Goal: Task Accomplishment & Management: Use online tool/utility

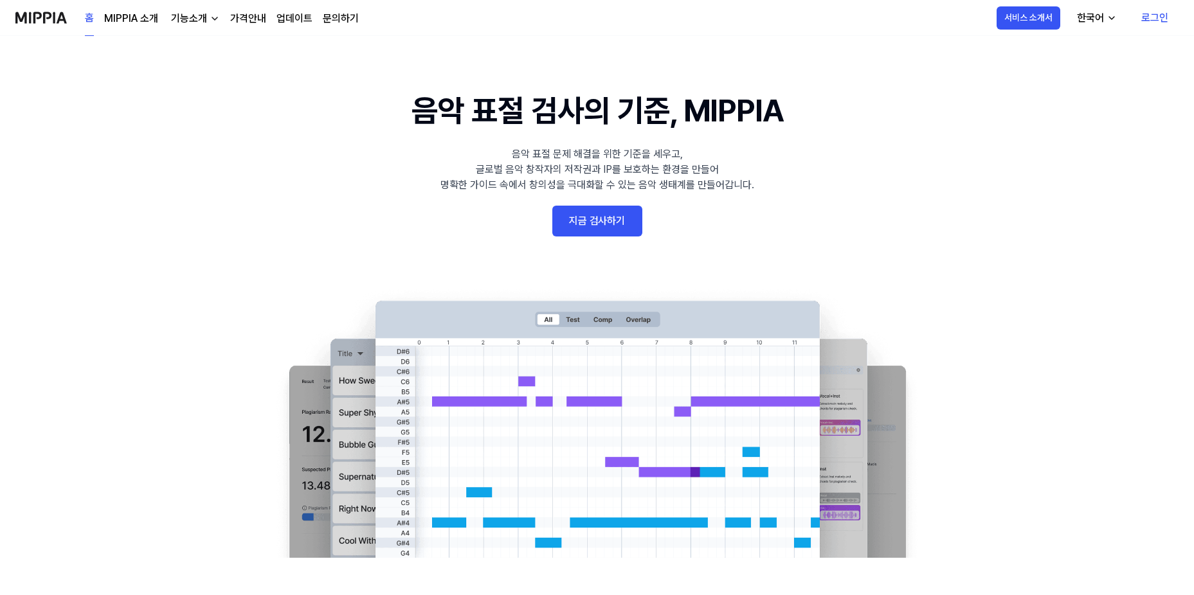
drag, startPoint x: 0, startPoint y: 0, endPoint x: 617, endPoint y: 219, distance: 654.2
click at [617, 219] on link "지금 검사하기" at bounding box center [597, 221] width 90 height 31
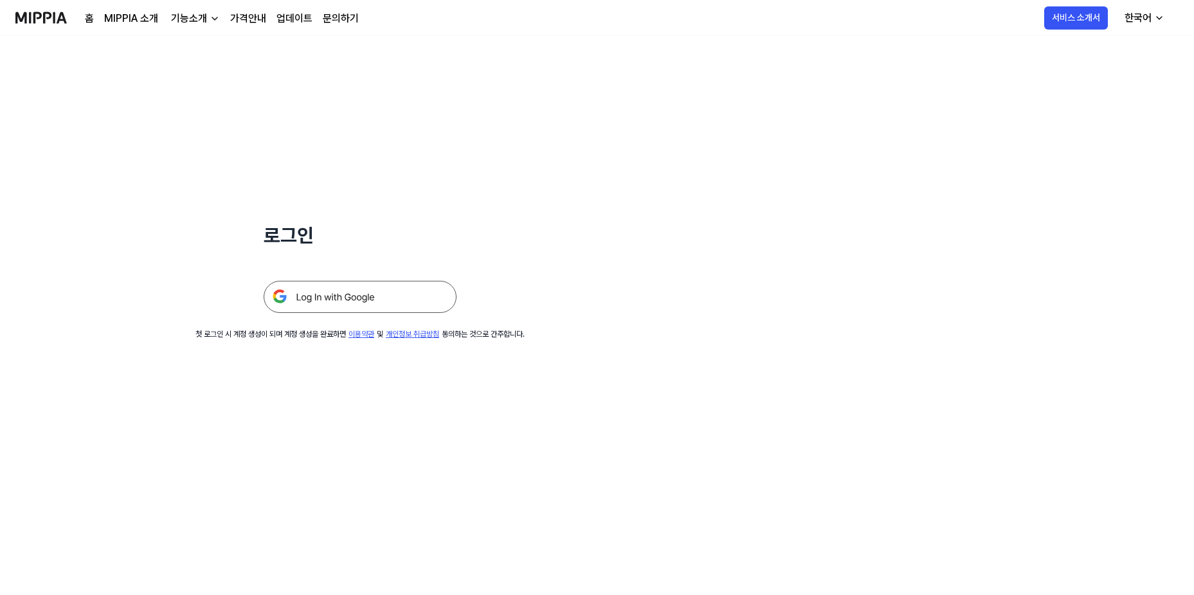
click at [391, 301] on img at bounding box center [360, 297] width 193 height 32
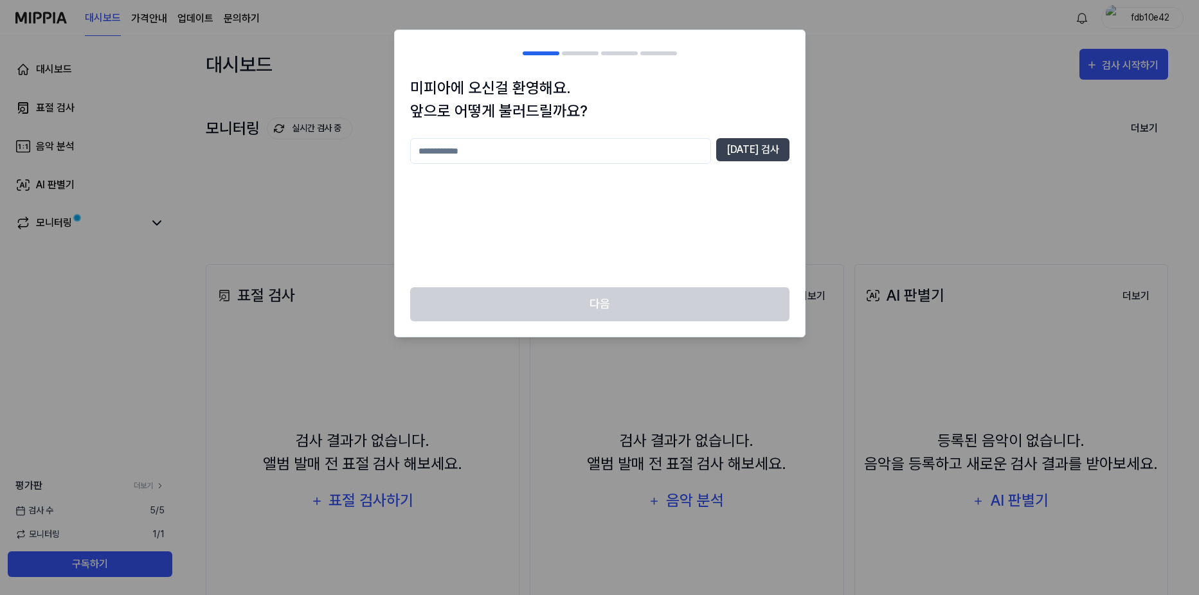
click at [550, 148] on input "text" at bounding box center [560, 151] width 301 height 26
type input "*****"
click at [768, 148] on button "[DATE] 검사" at bounding box center [752, 149] width 73 height 23
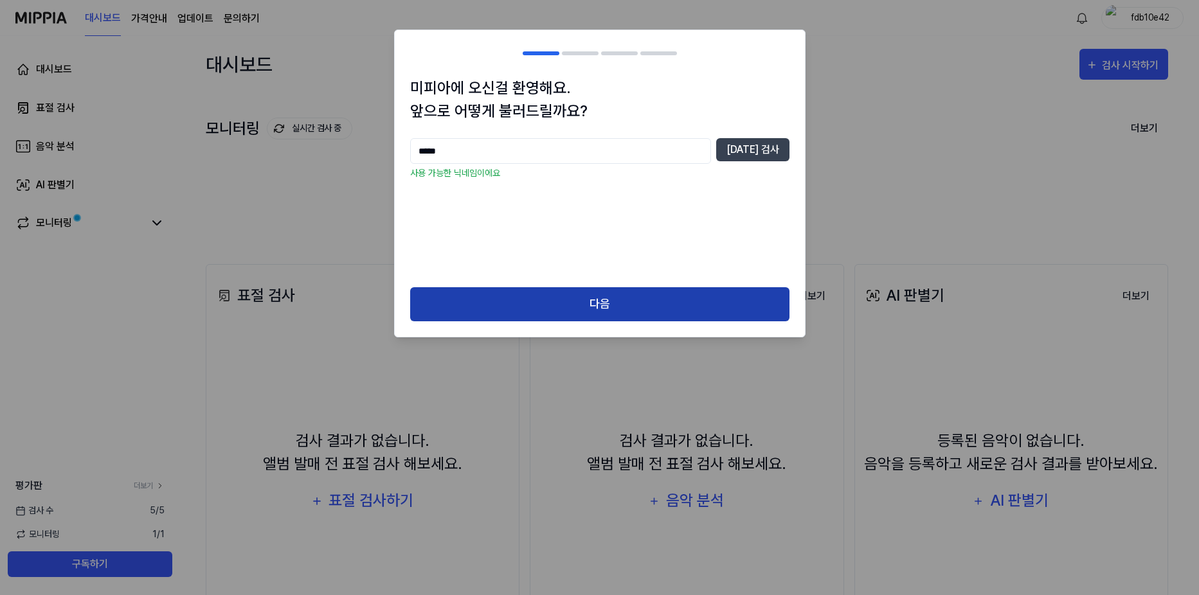
click at [570, 305] on button "다음" at bounding box center [599, 304] width 379 height 34
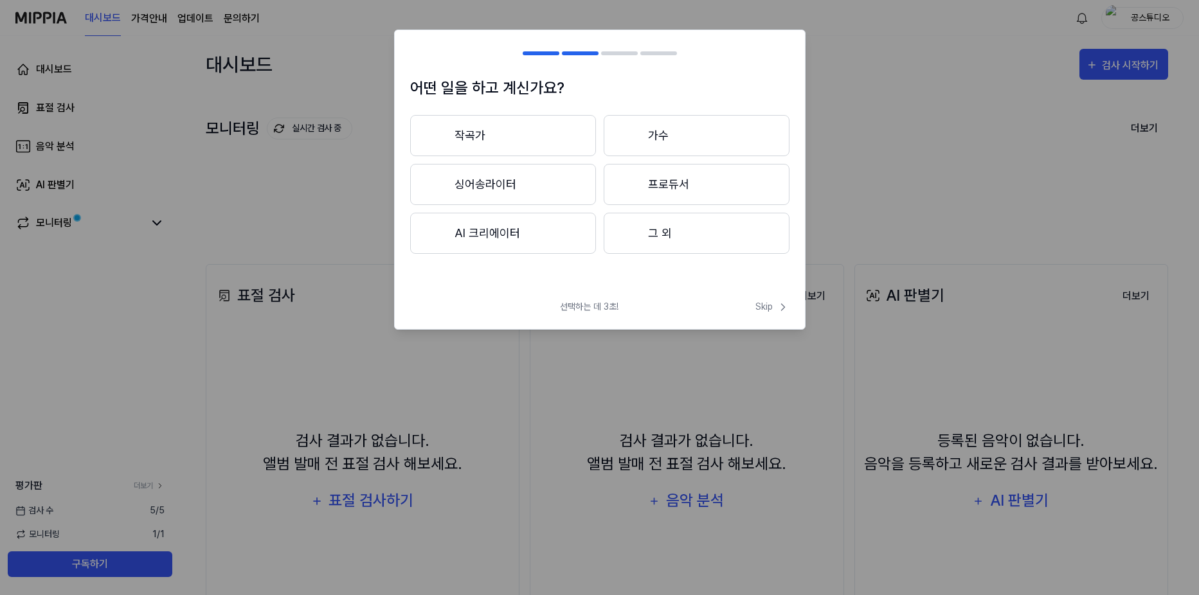
click at [496, 143] on button "작곡가" at bounding box center [503, 135] width 186 height 41
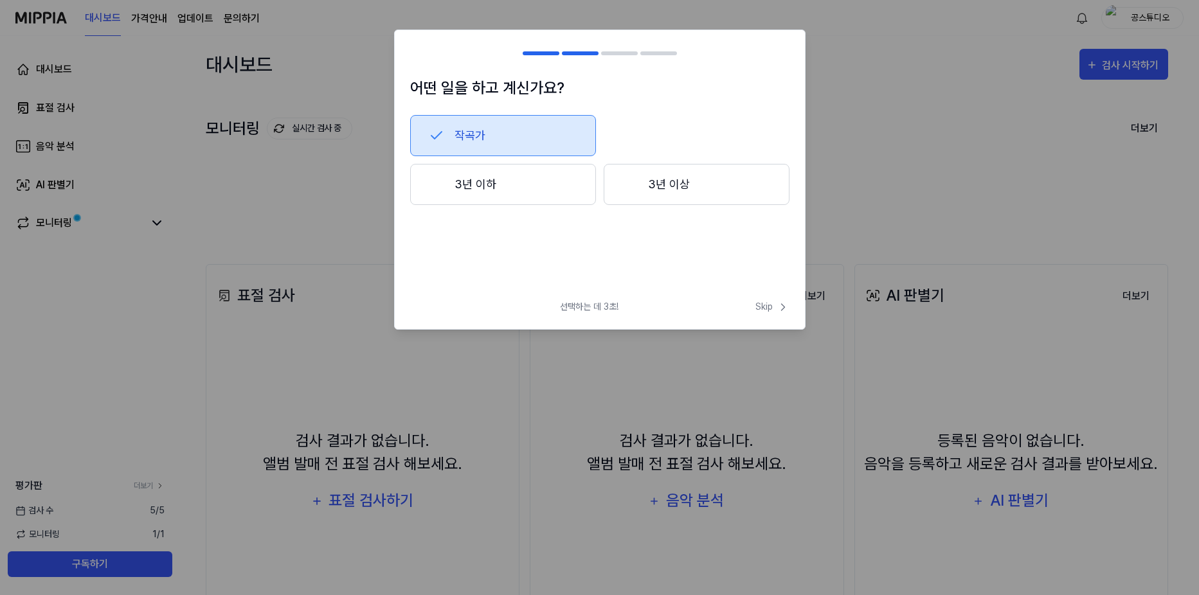
click at [583, 51] on h2 at bounding box center [600, 53] width 410 height 46
click at [541, 54] on div at bounding box center [541, 53] width 37 height 4
click at [509, 187] on button "3년 이하" at bounding box center [503, 184] width 186 height 41
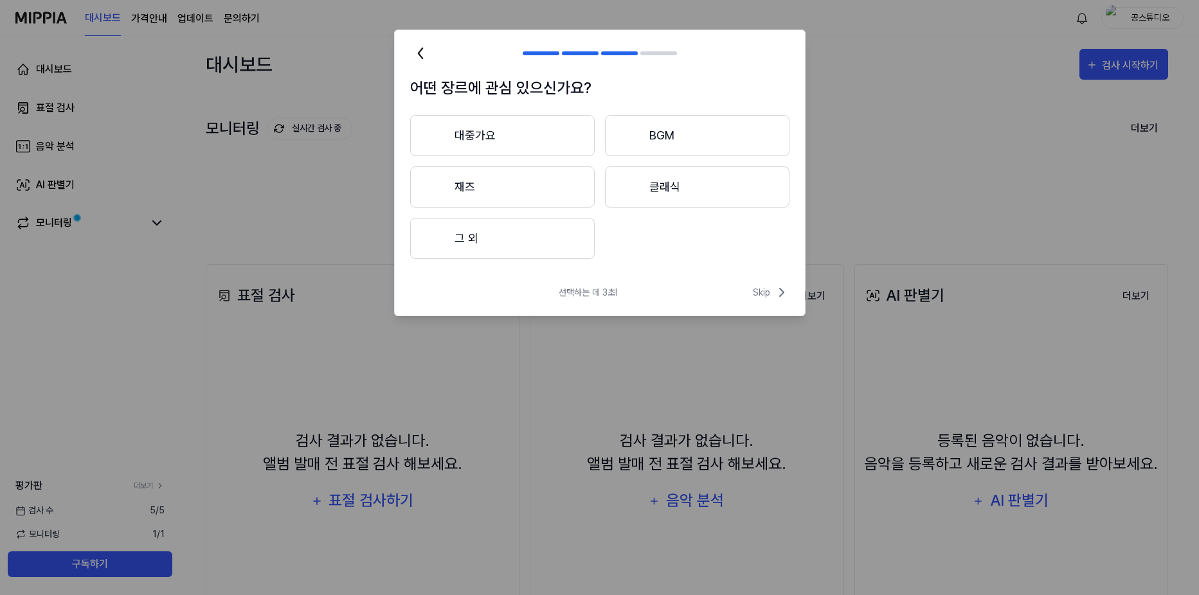
click at [676, 137] on button "BGM" at bounding box center [697, 135] width 185 height 41
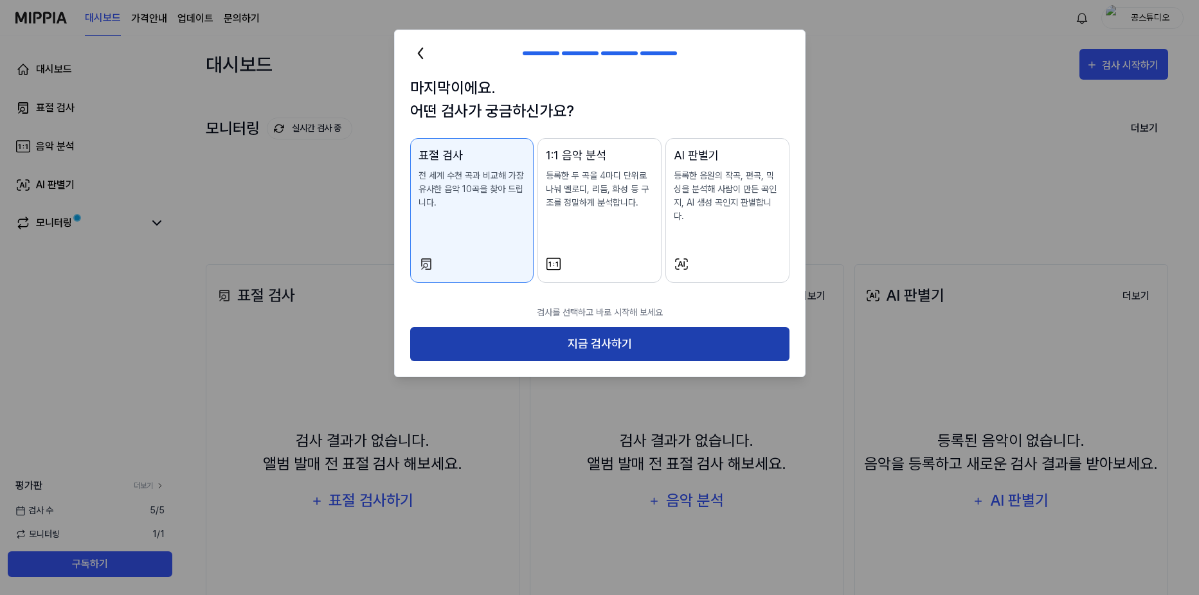
click at [531, 333] on button "지금 검사하기" at bounding box center [599, 344] width 379 height 34
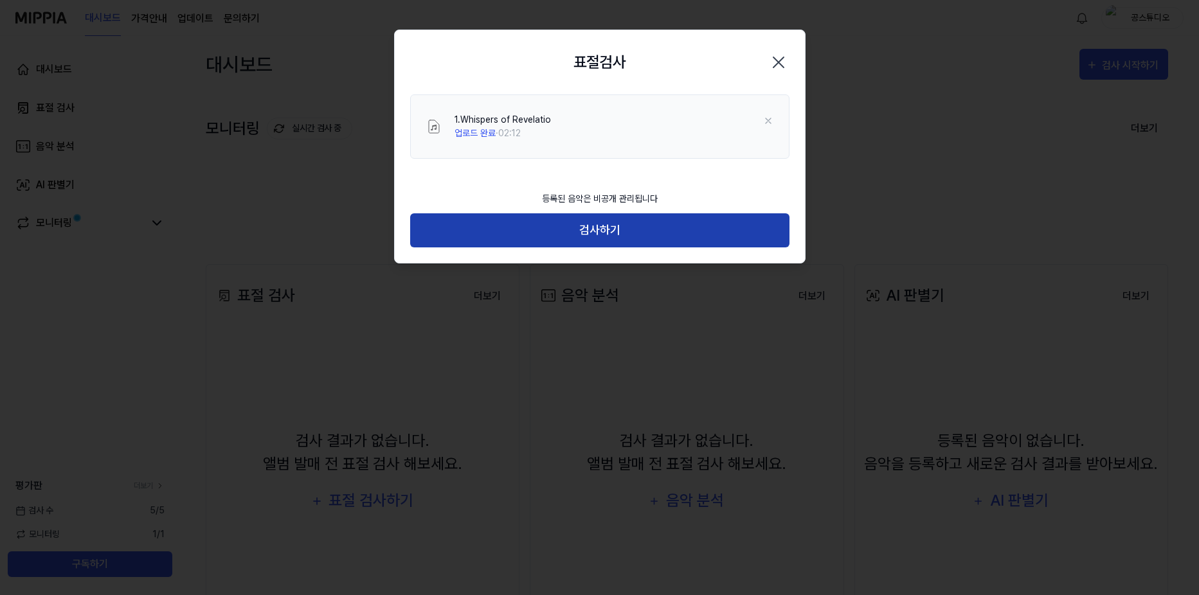
click at [527, 223] on button "검사하기" at bounding box center [599, 230] width 379 height 34
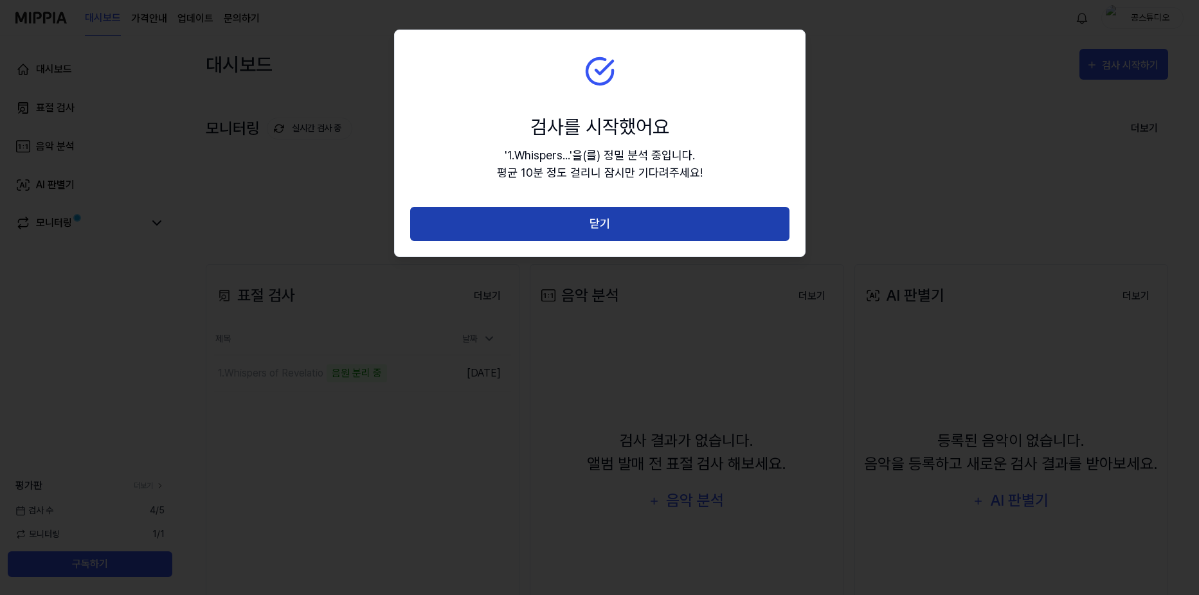
click at [583, 221] on button "닫기" at bounding box center [599, 224] width 379 height 34
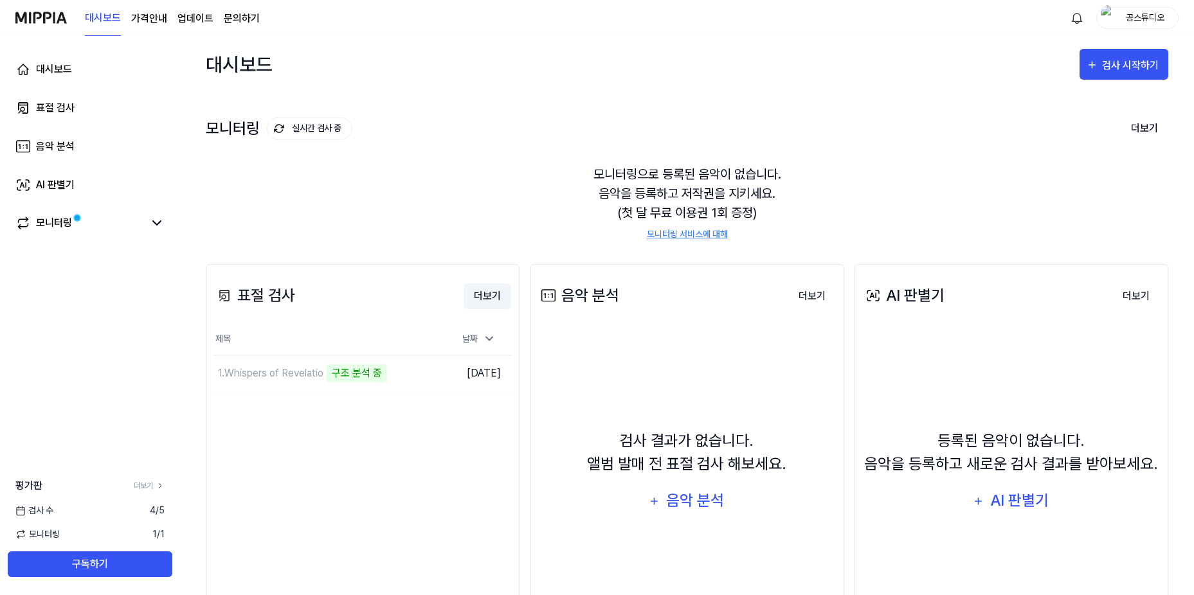
click at [487, 293] on button "더보기" at bounding box center [488, 297] width 48 height 26
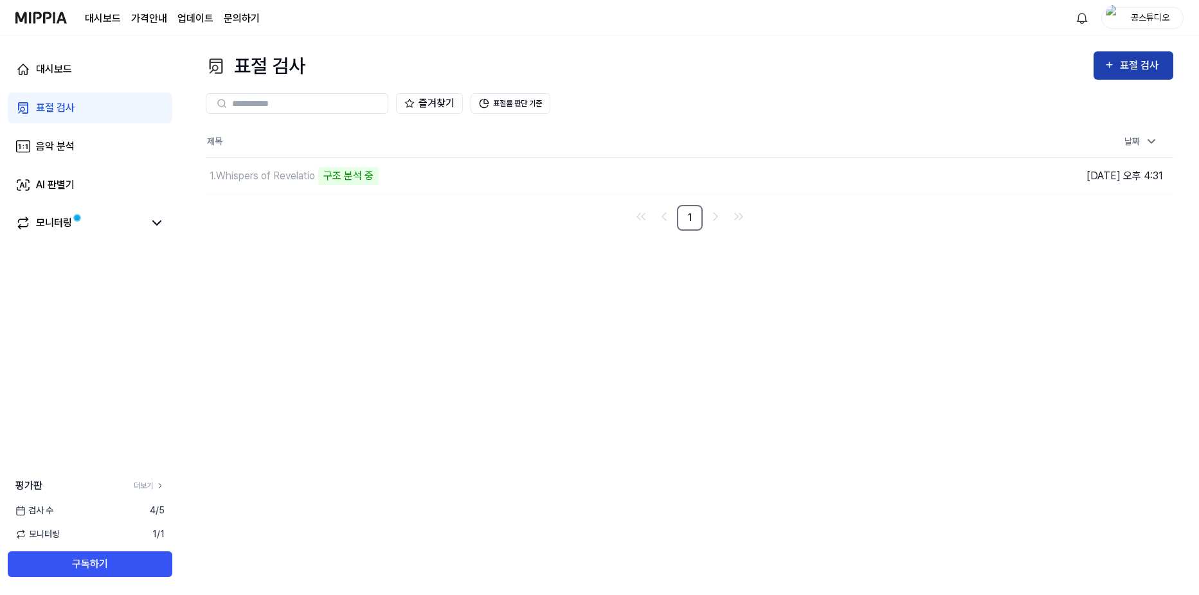
click at [1148, 68] on div "표절 검사" at bounding box center [1141, 65] width 43 height 17
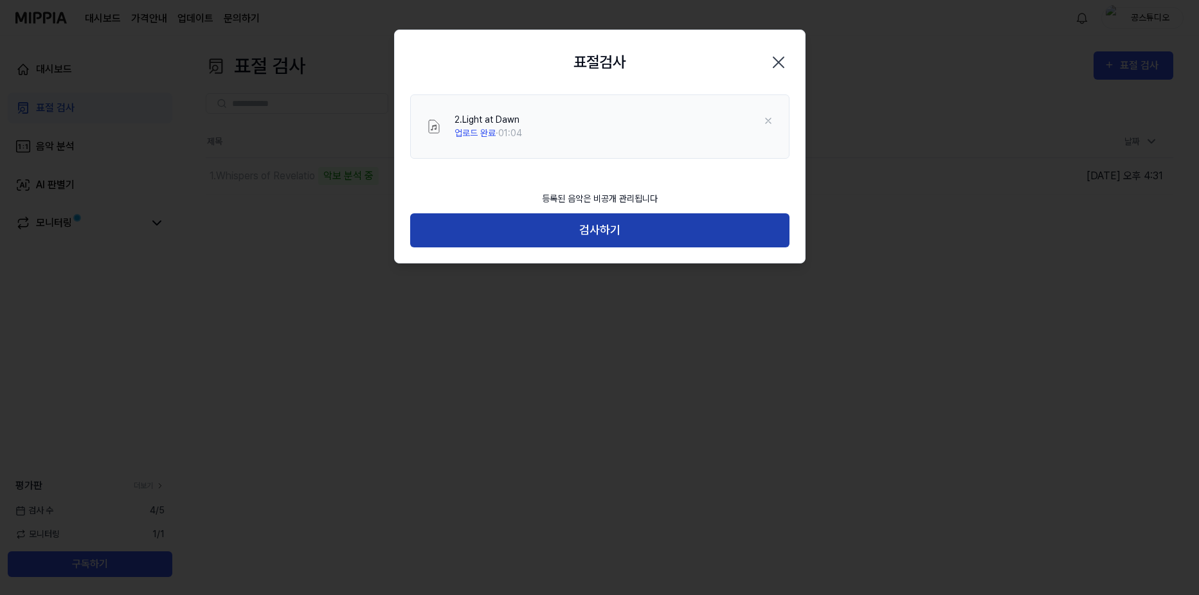
click at [611, 235] on button "검사하기" at bounding box center [599, 230] width 379 height 34
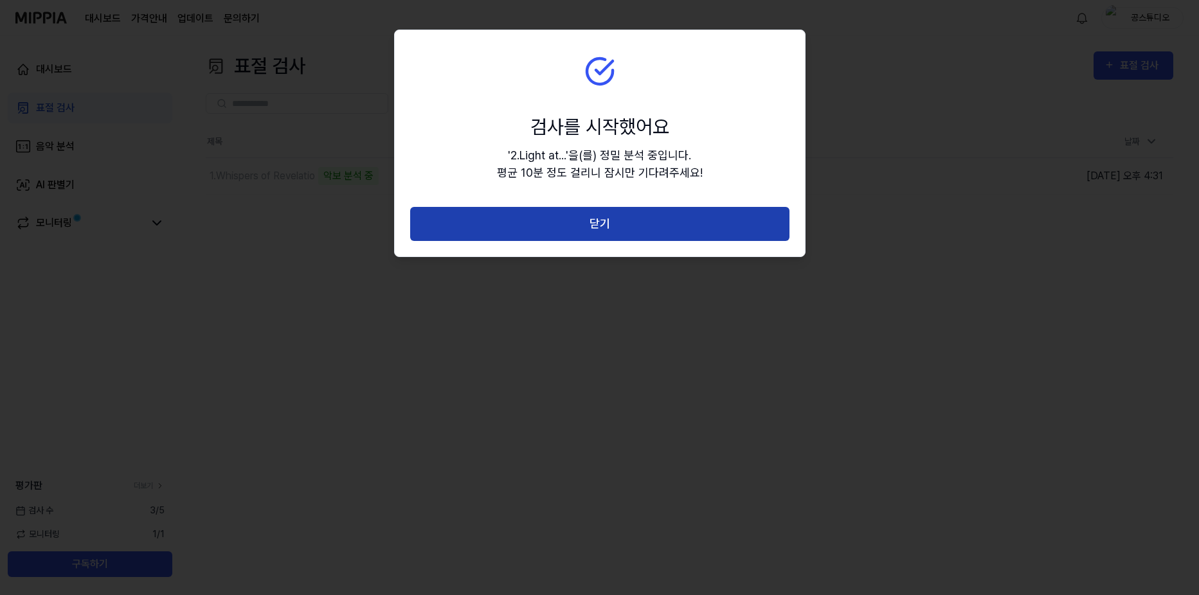
click at [613, 222] on button "닫기" at bounding box center [599, 224] width 379 height 34
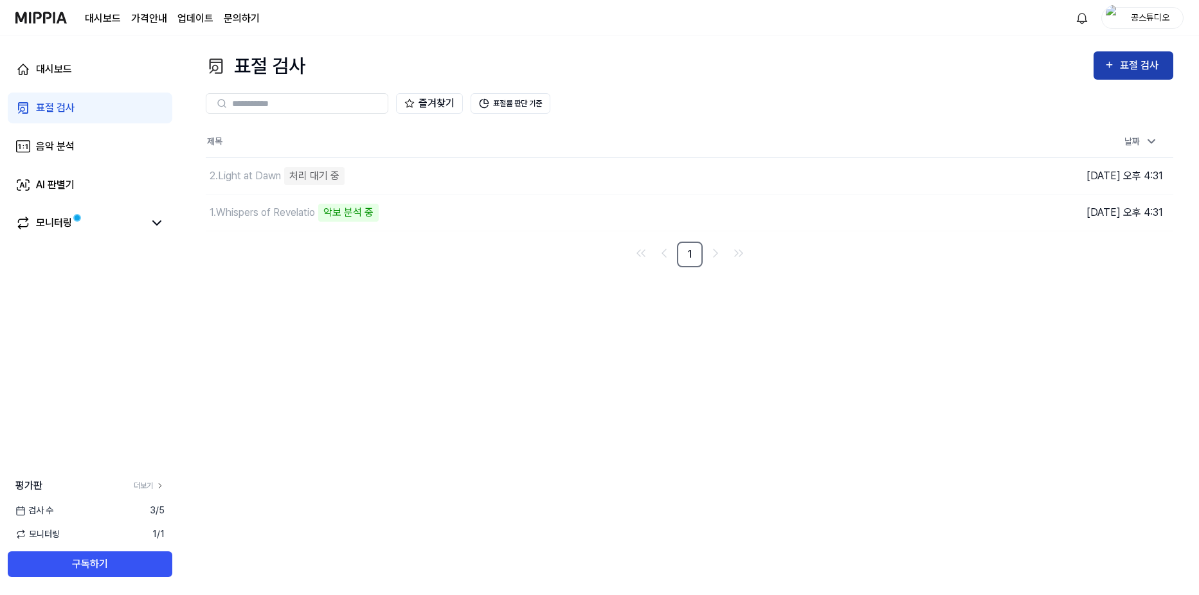
click at [1140, 59] on div "표절 검사" at bounding box center [1141, 65] width 43 height 17
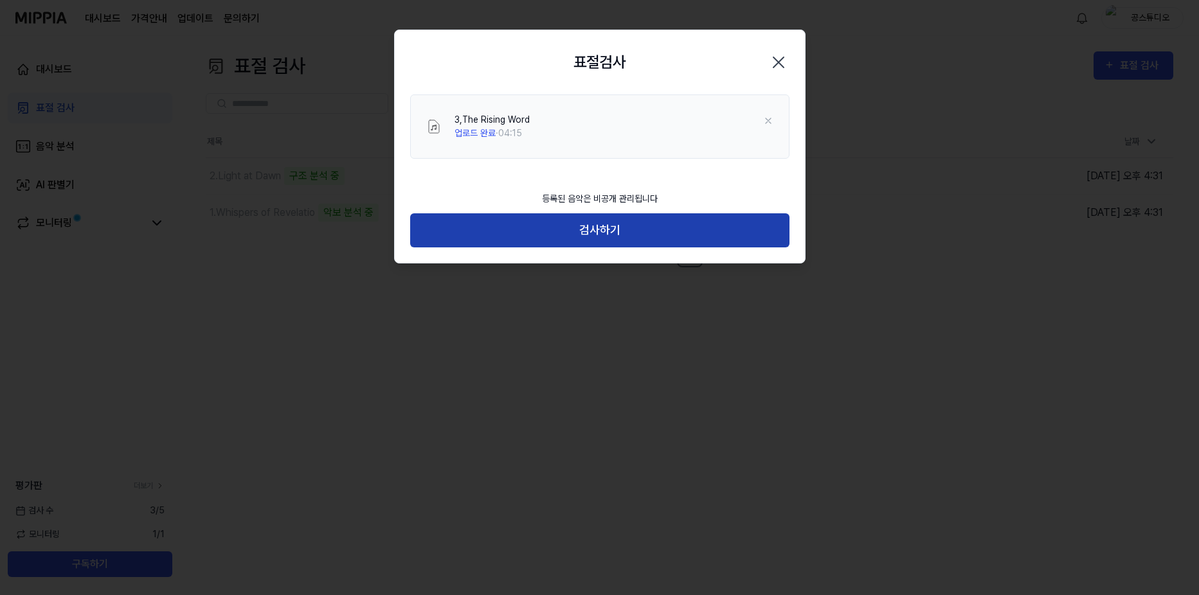
click at [606, 227] on button "검사하기" at bounding box center [599, 230] width 379 height 34
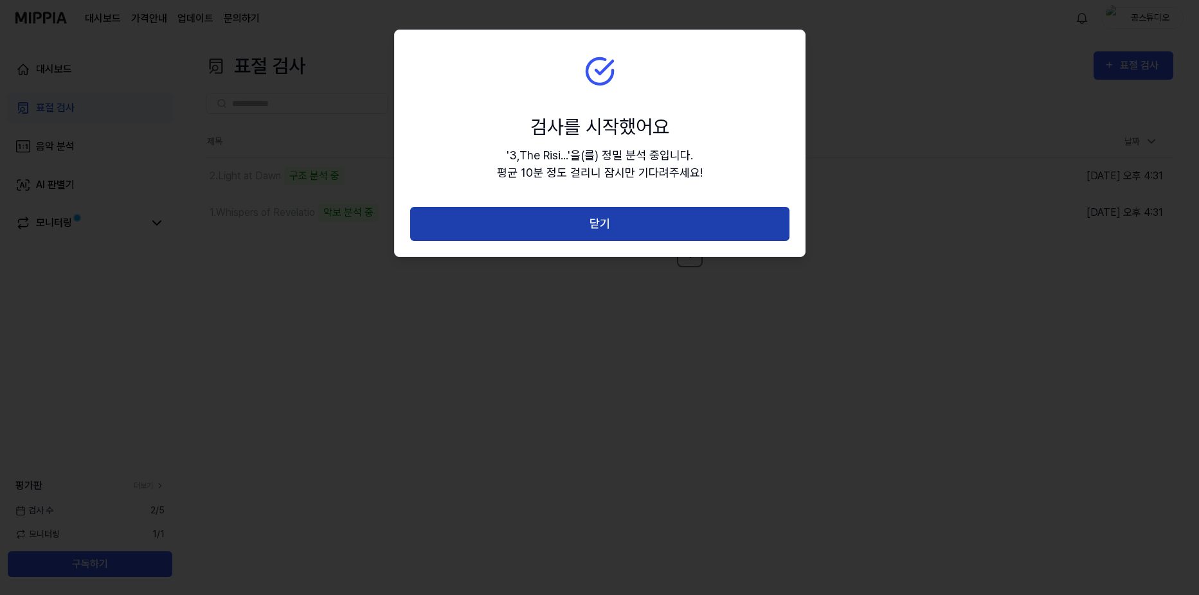
click at [667, 226] on button "닫기" at bounding box center [599, 224] width 379 height 34
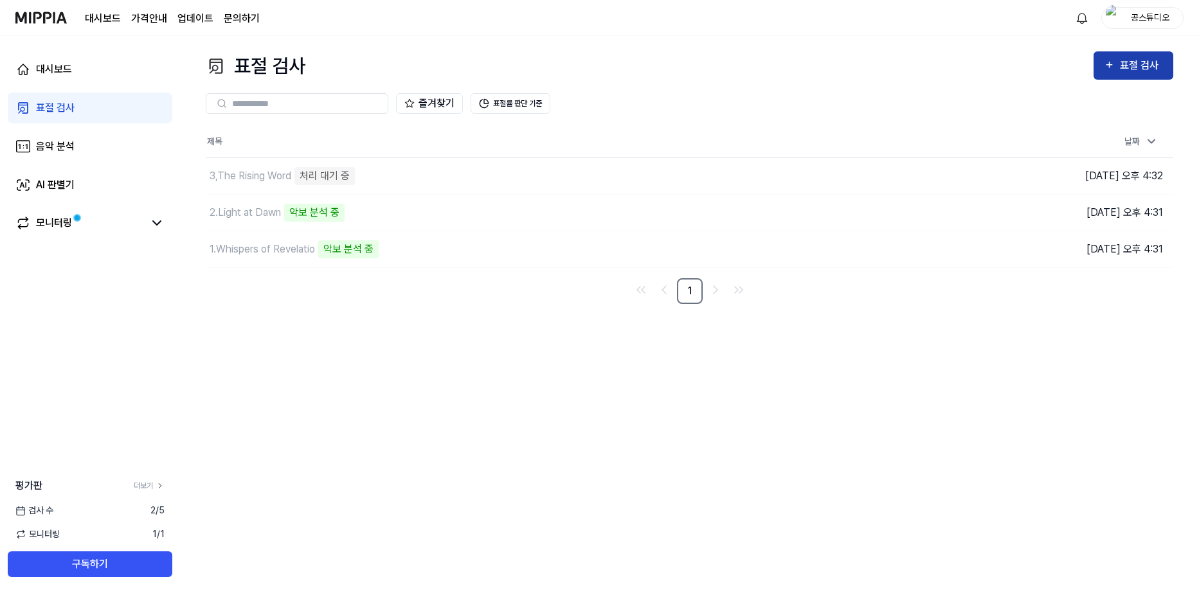
click at [1129, 62] on div "표절 검사" at bounding box center [1141, 65] width 43 height 17
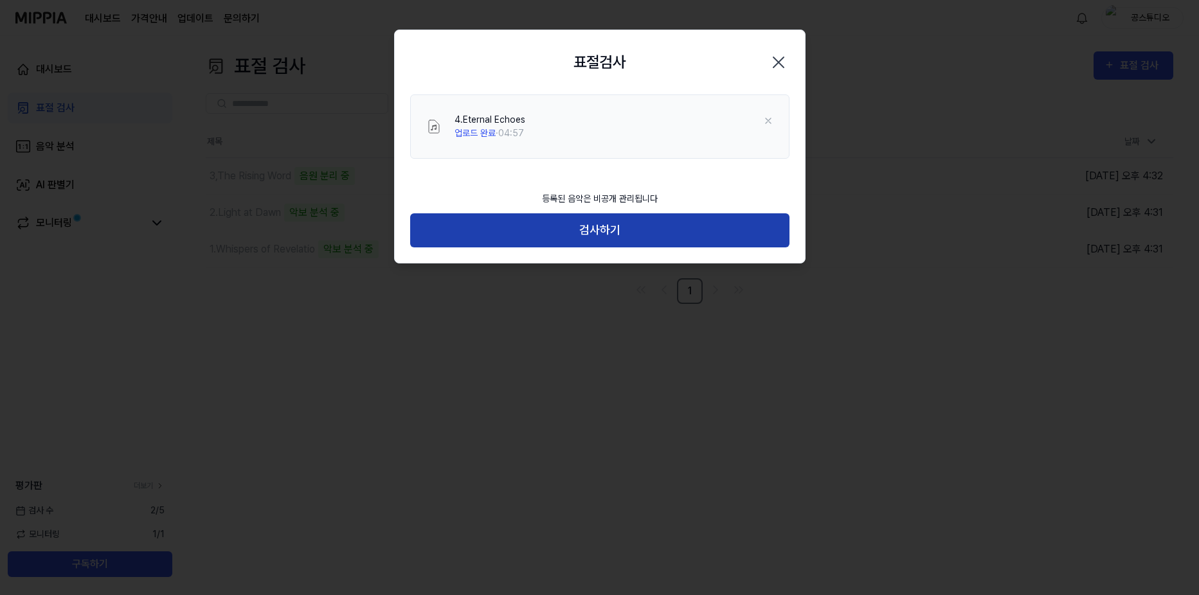
click at [603, 235] on button "검사하기" at bounding box center [599, 230] width 379 height 34
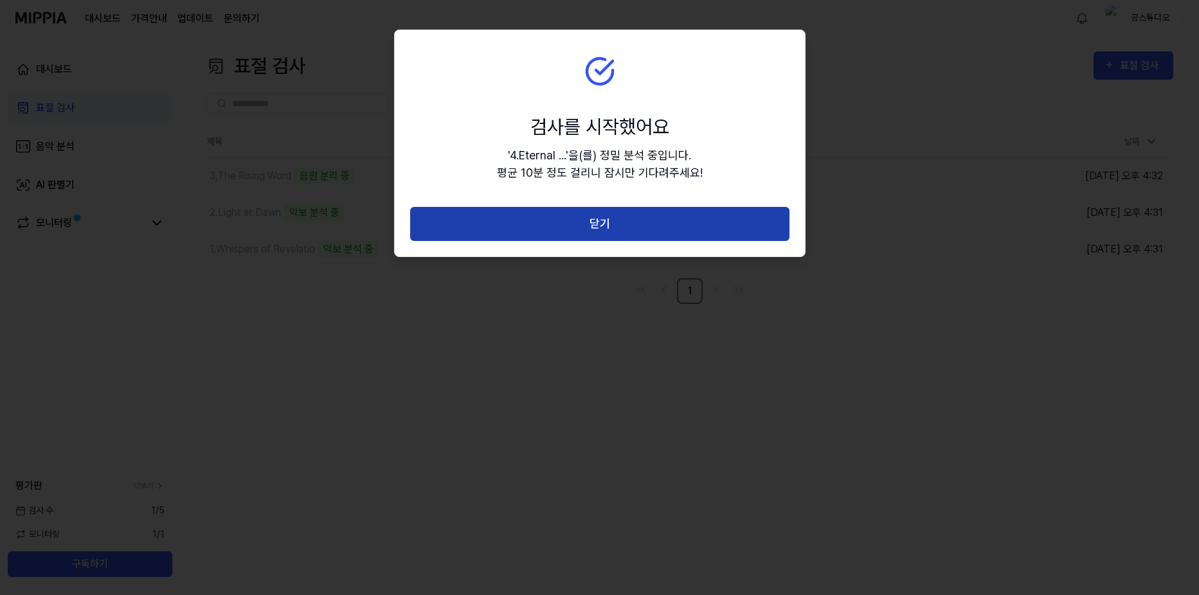
click at [585, 229] on button "닫기" at bounding box center [599, 224] width 379 height 34
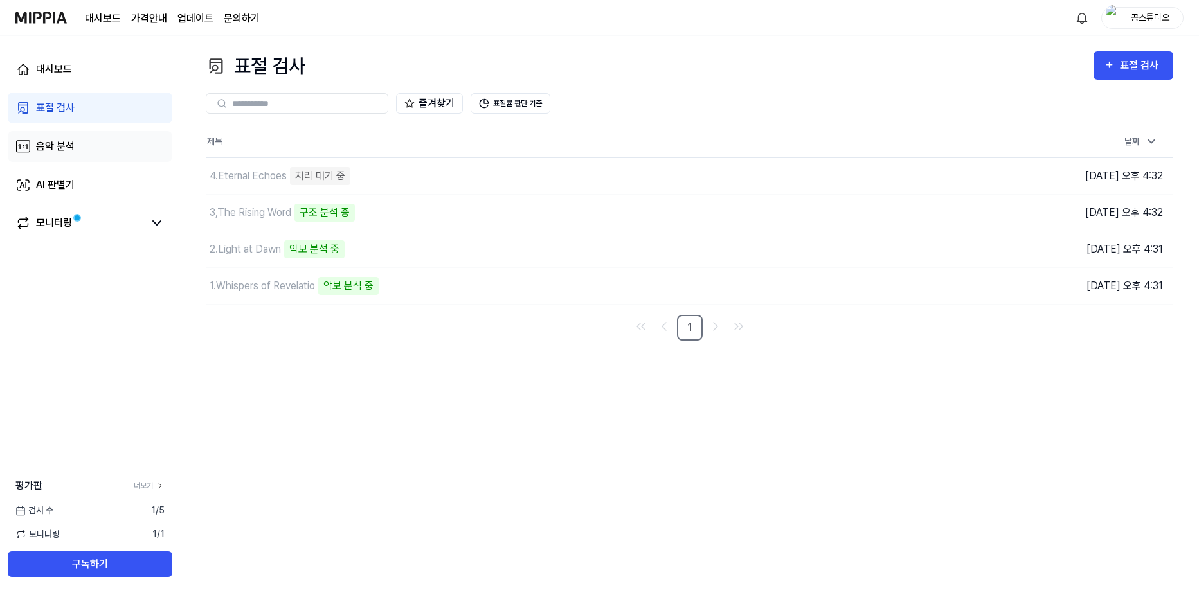
click at [57, 146] on div "음악 분석" at bounding box center [55, 146] width 39 height 15
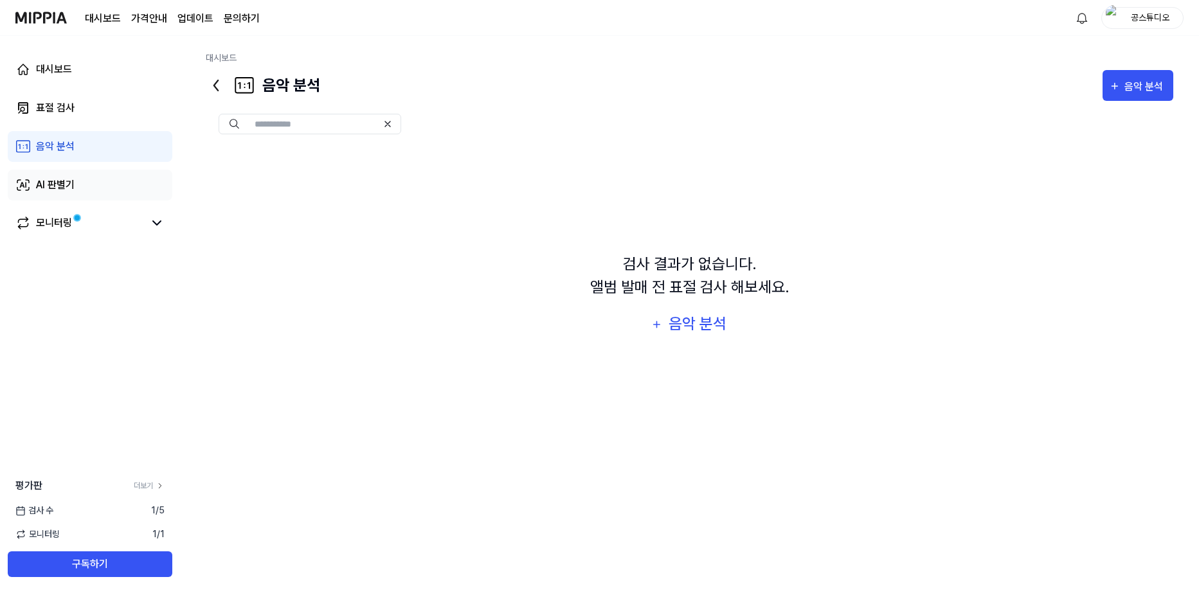
click at [61, 185] on div "AI 판별기" at bounding box center [55, 184] width 39 height 15
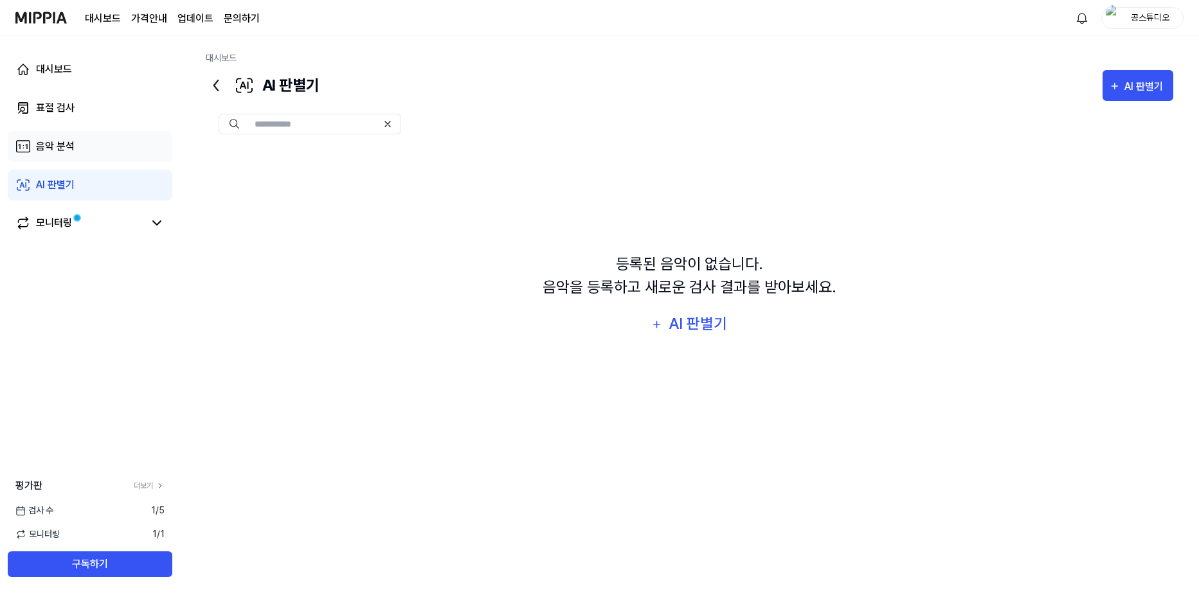
click at [58, 149] on div "음악 분석" at bounding box center [55, 146] width 39 height 15
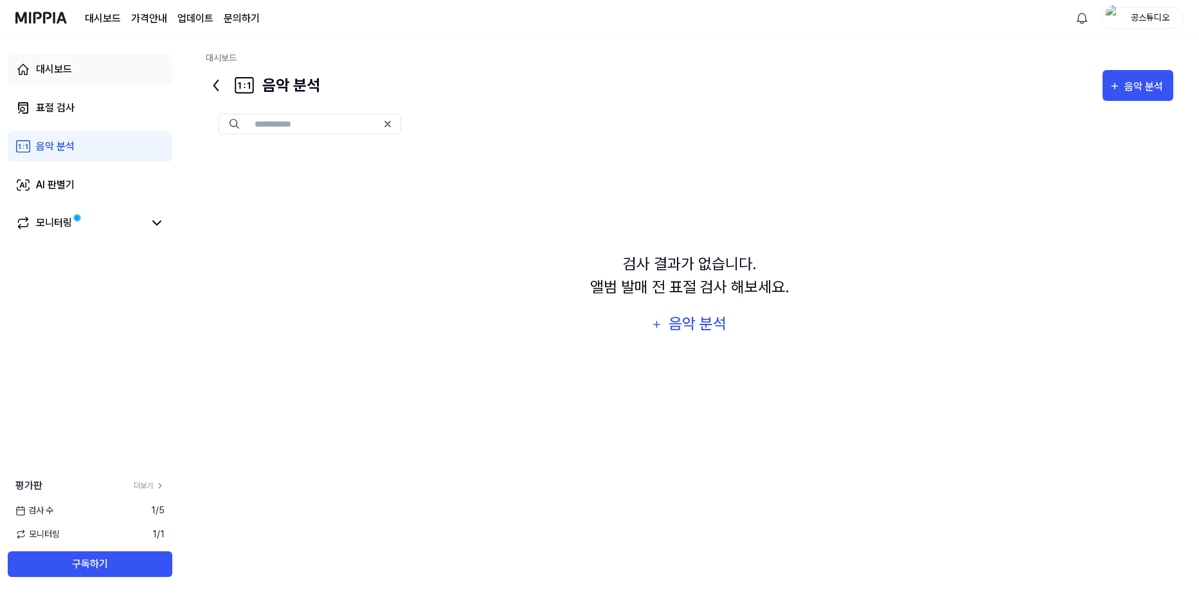
click at [54, 69] on div "대시보드" at bounding box center [54, 69] width 36 height 15
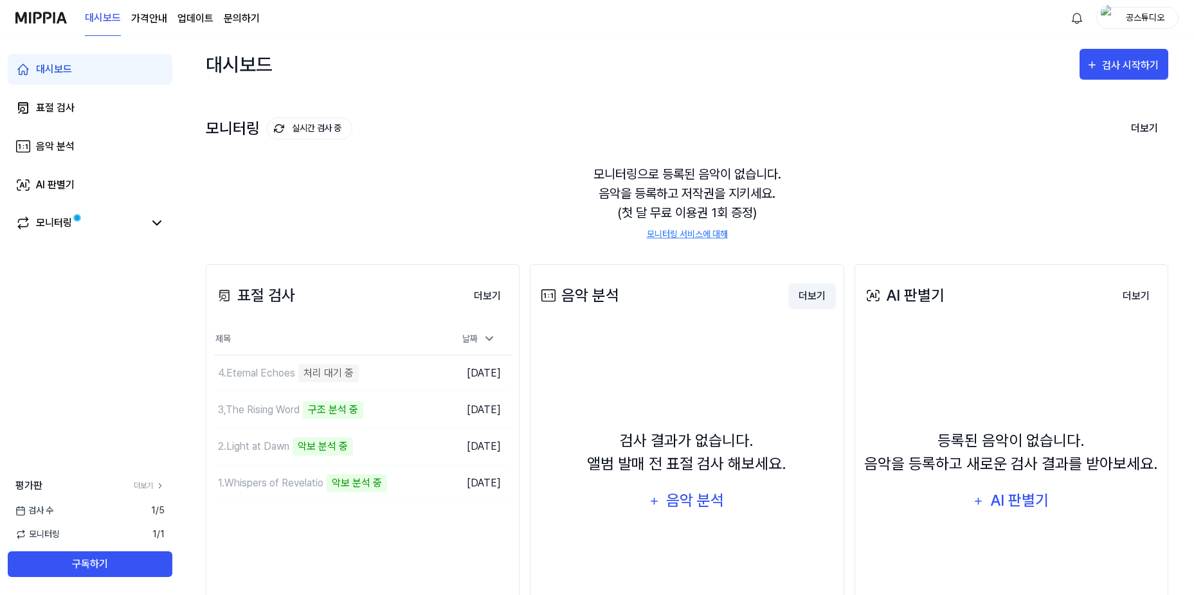
click at [808, 291] on button "더보기" at bounding box center [812, 297] width 48 height 26
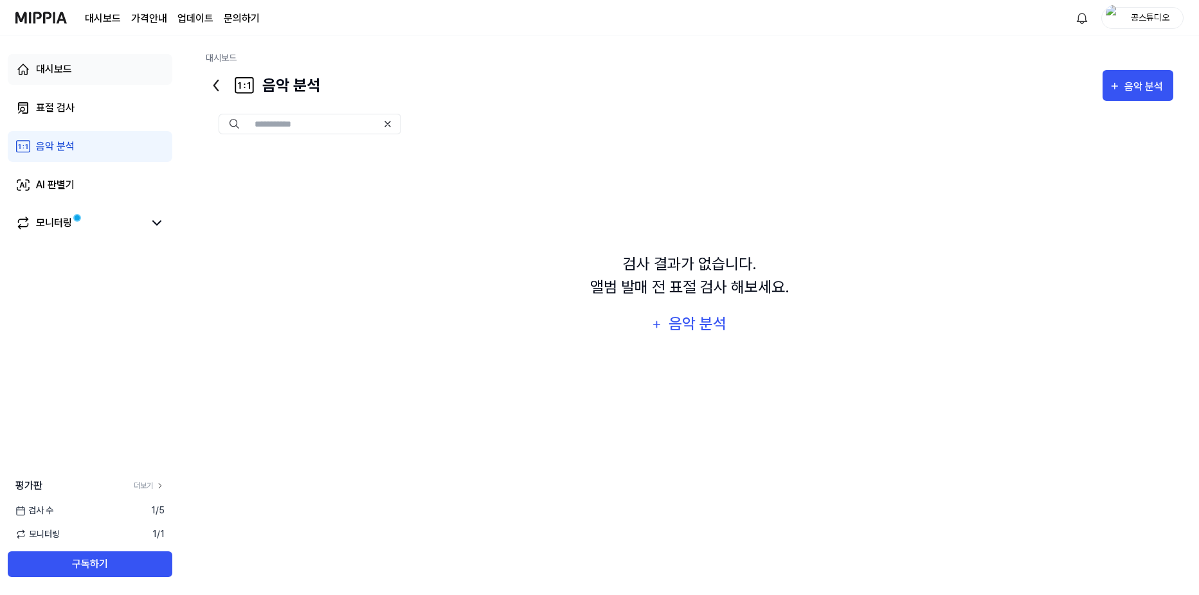
click at [35, 68] on link "대시보드" at bounding box center [90, 69] width 165 height 31
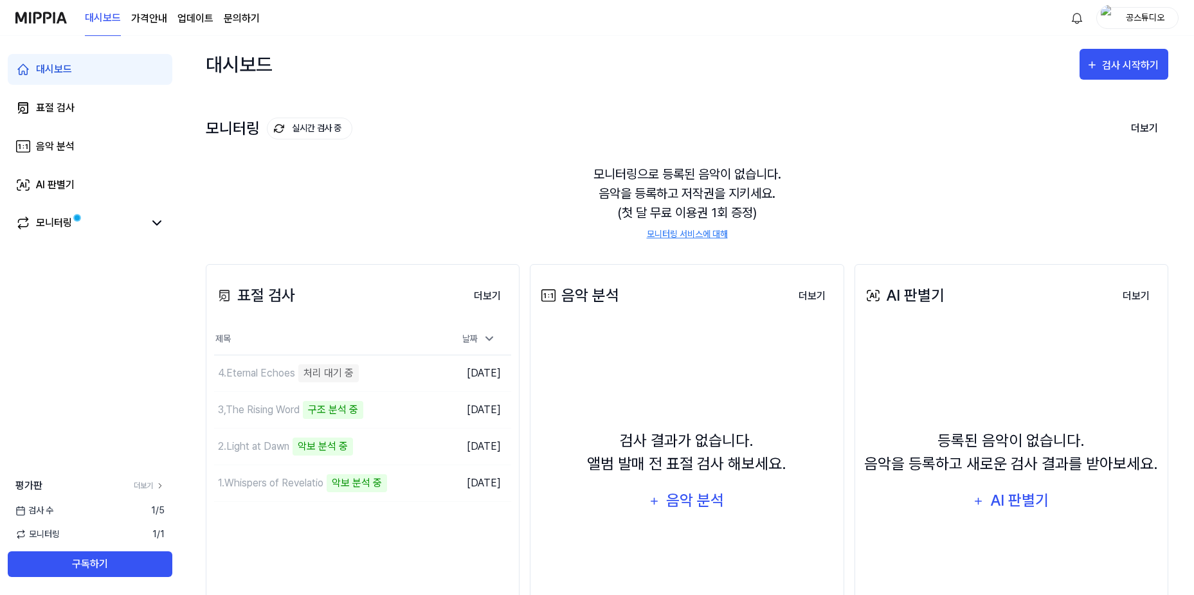
click at [41, 22] on img at bounding box center [40, 17] width 51 height 35
click at [147, 22] on page\) "가격안내" at bounding box center [149, 18] width 36 height 15
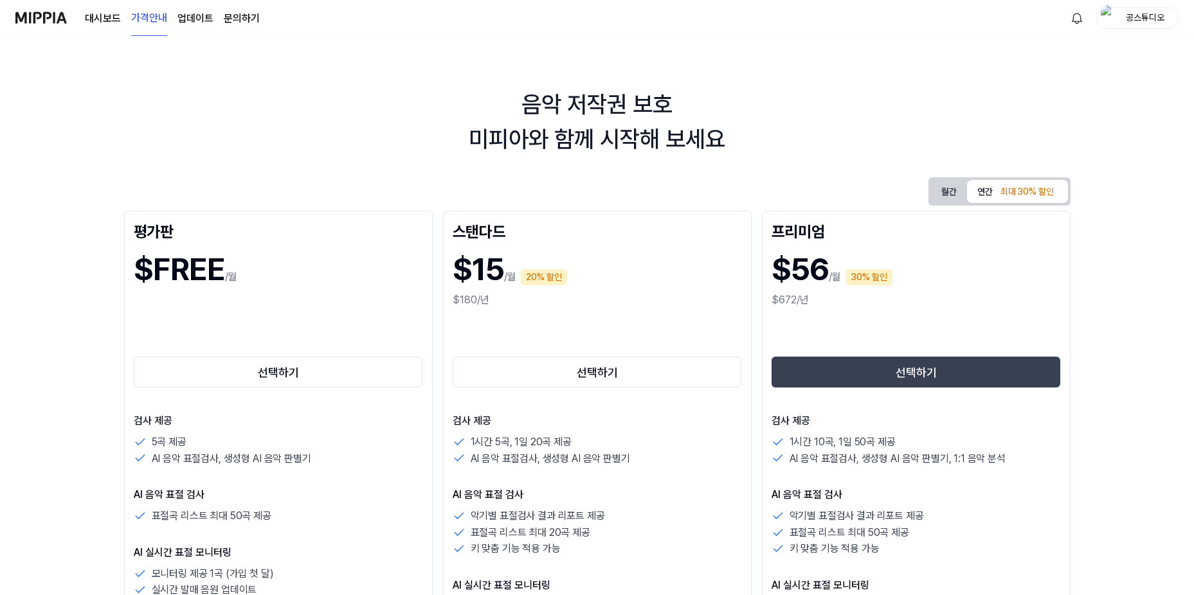
click at [114, 20] on link "대시보드" at bounding box center [103, 18] width 36 height 15
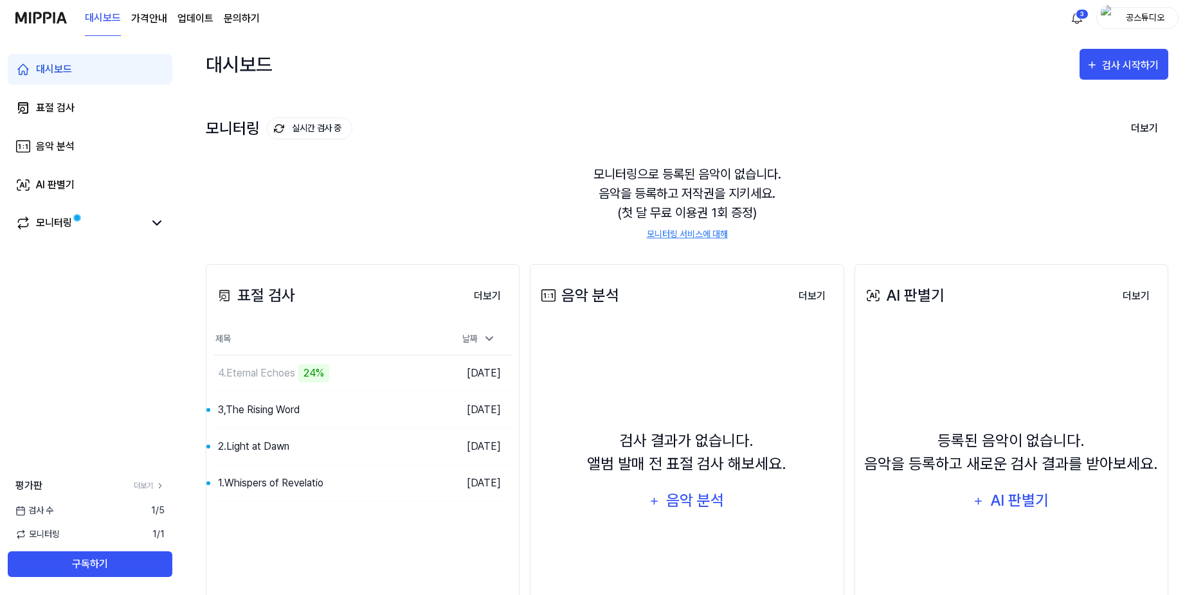
click at [860, 102] on div "모니터링 실시간 검사 중 더보기 모니터링 모니터링으로 등록된 음악이 없습니다. 음악을 등록하고 저작권을 지키세요. (첫 달 무료 이용권 1회 …" at bounding box center [687, 166] width 963 height 146
click at [296, 480] on div "1.Whispers of Revelatio" at bounding box center [270, 483] width 105 height 15
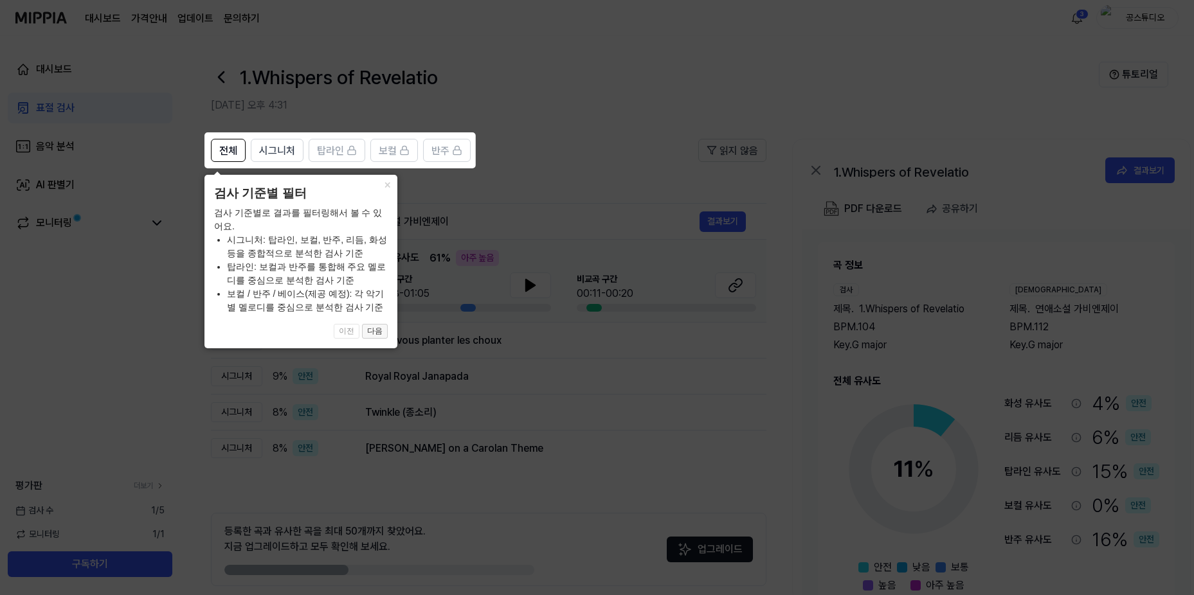
click at [374, 334] on button "다음" at bounding box center [375, 331] width 26 height 15
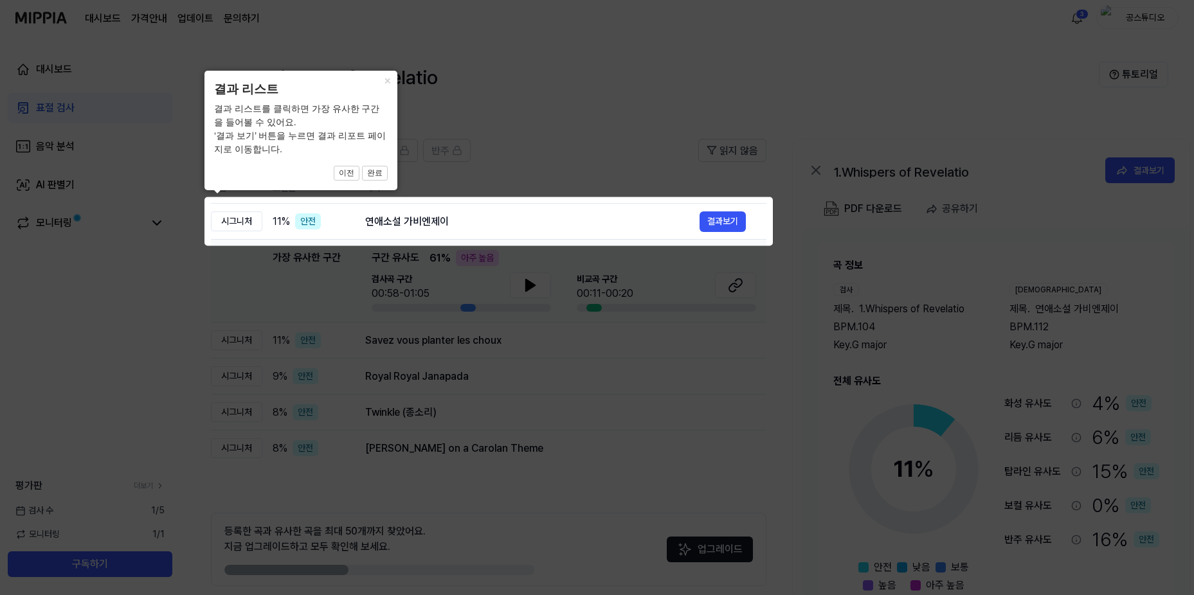
click at [703, 329] on icon at bounding box center [599, 297] width 1199 height 595
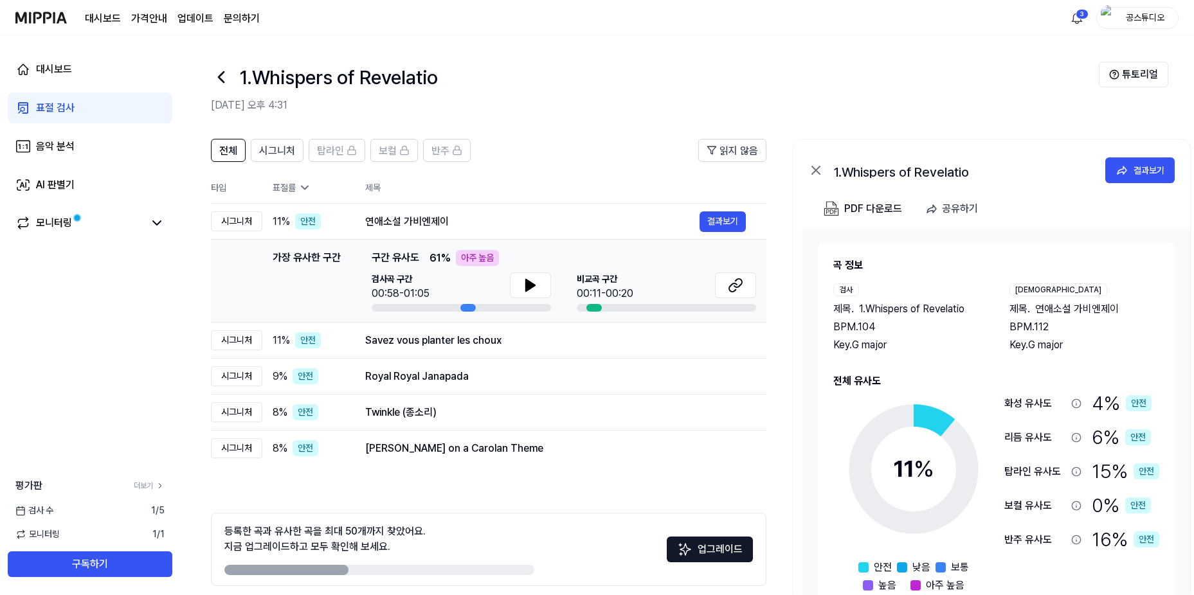
click at [304, 187] on icon at bounding box center [304, 187] width 13 height 13
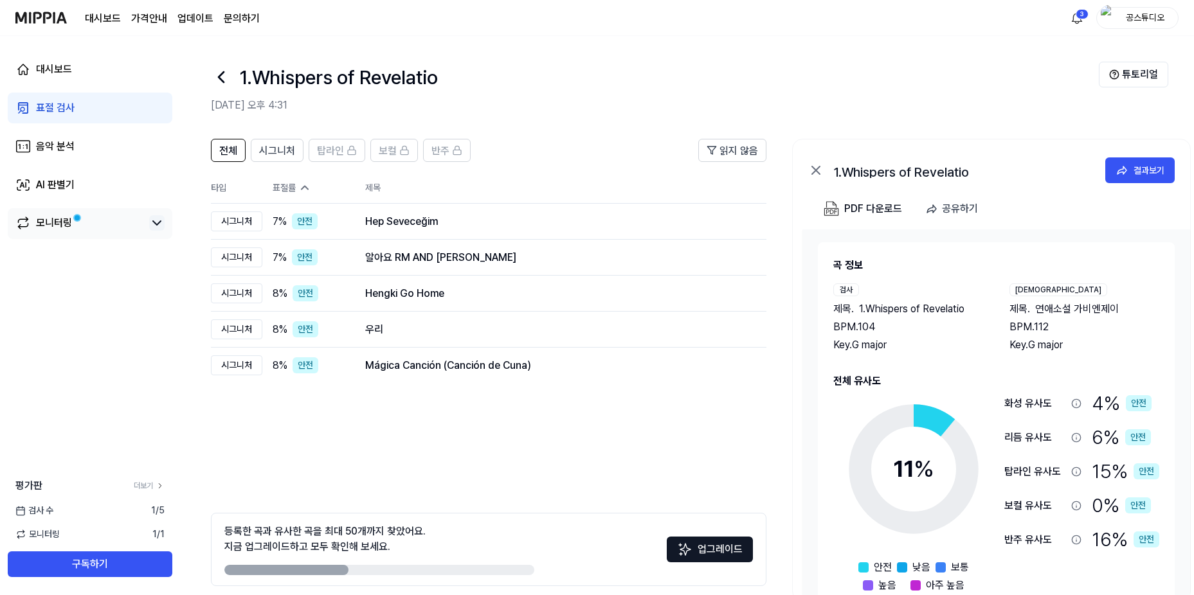
click at [156, 227] on icon at bounding box center [156, 222] width 15 height 15
click at [220, 78] on icon at bounding box center [221, 77] width 5 height 10
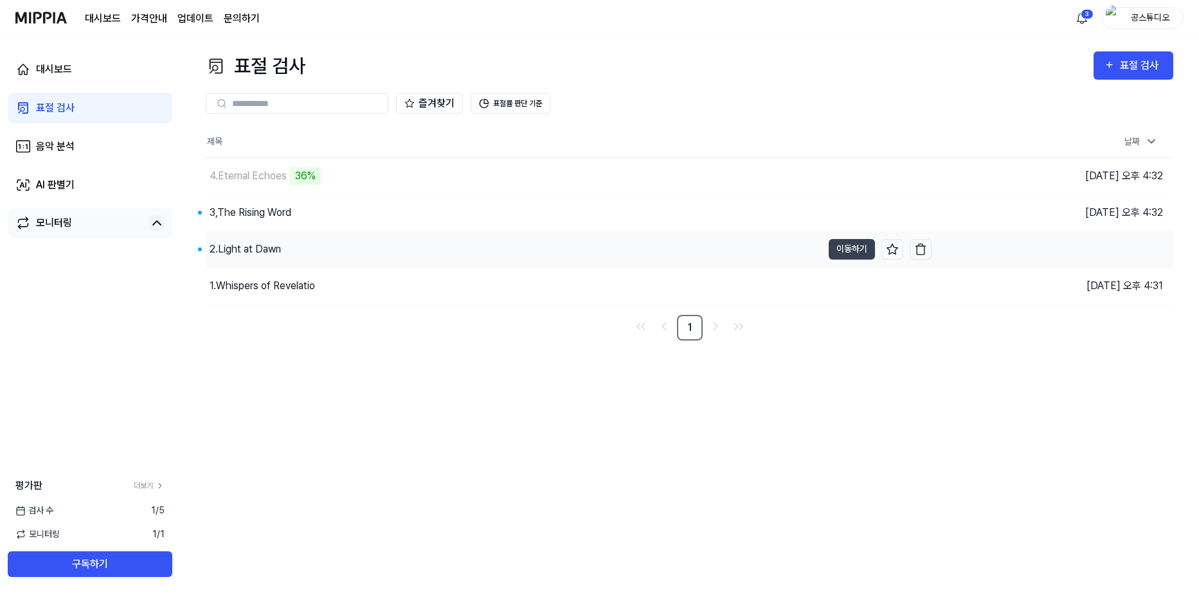
click at [280, 244] on div "2.Light at Dawn" at bounding box center [245, 249] width 71 height 15
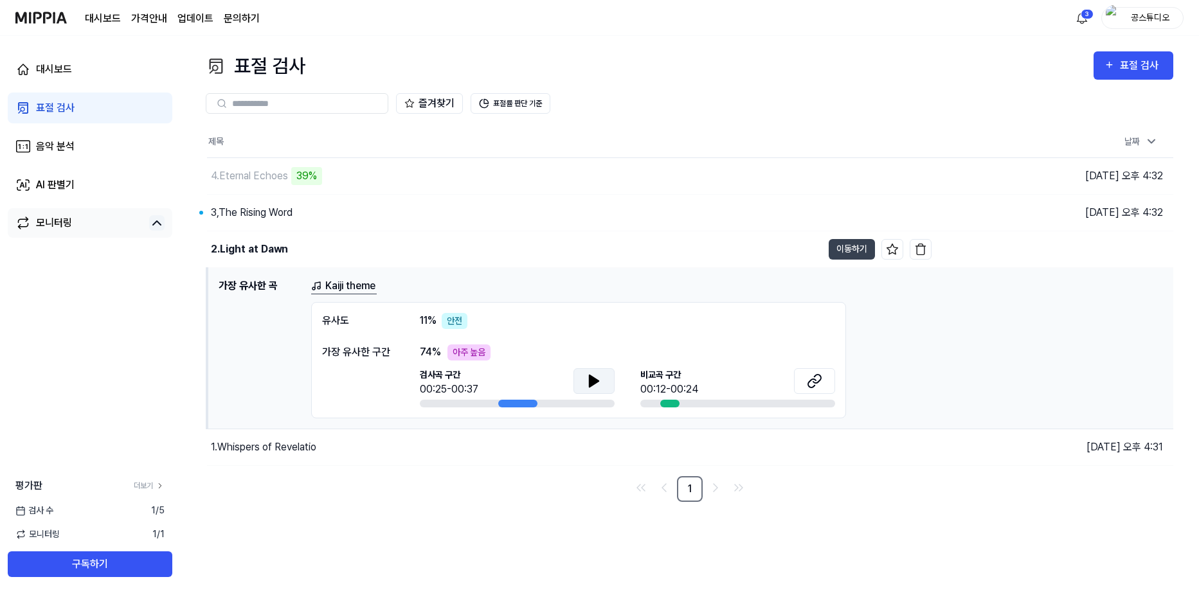
click at [596, 381] on icon at bounding box center [594, 382] width 9 height 12
click at [682, 382] on div "00:12-00:24" at bounding box center [669, 389] width 58 height 15
click at [592, 383] on icon at bounding box center [591, 381] width 3 height 10
click at [268, 253] on div "2.Light at Dawn" at bounding box center [249, 249] width 77 height 15
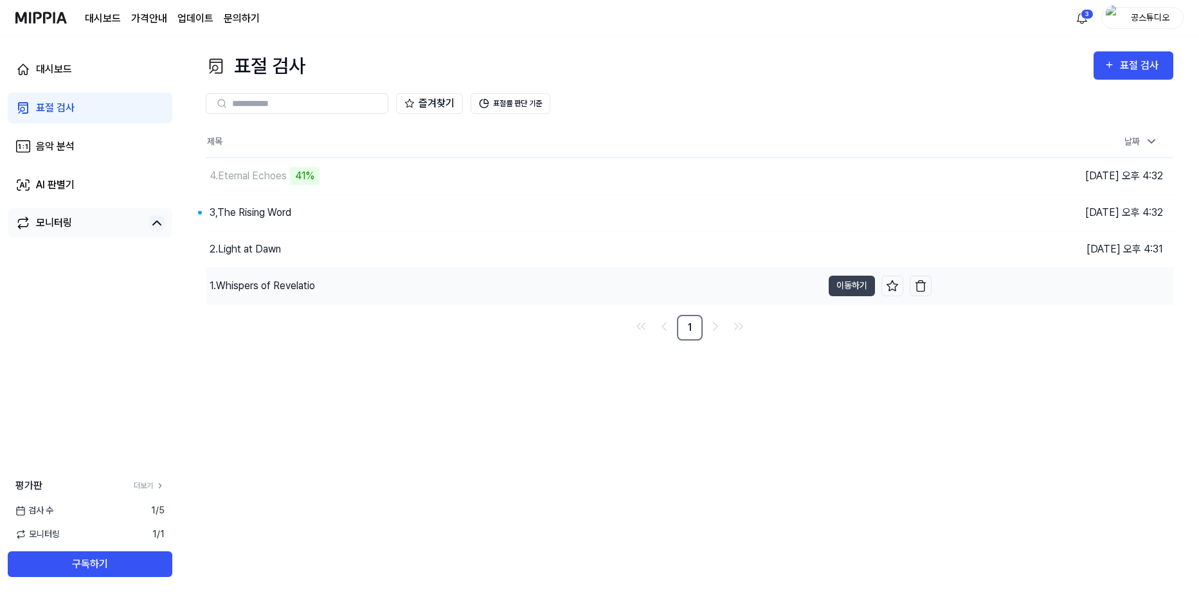
click at [281, 288] on div "1.Whispers of Revelatio" at bounding box center [262, 285] width 105 height 15
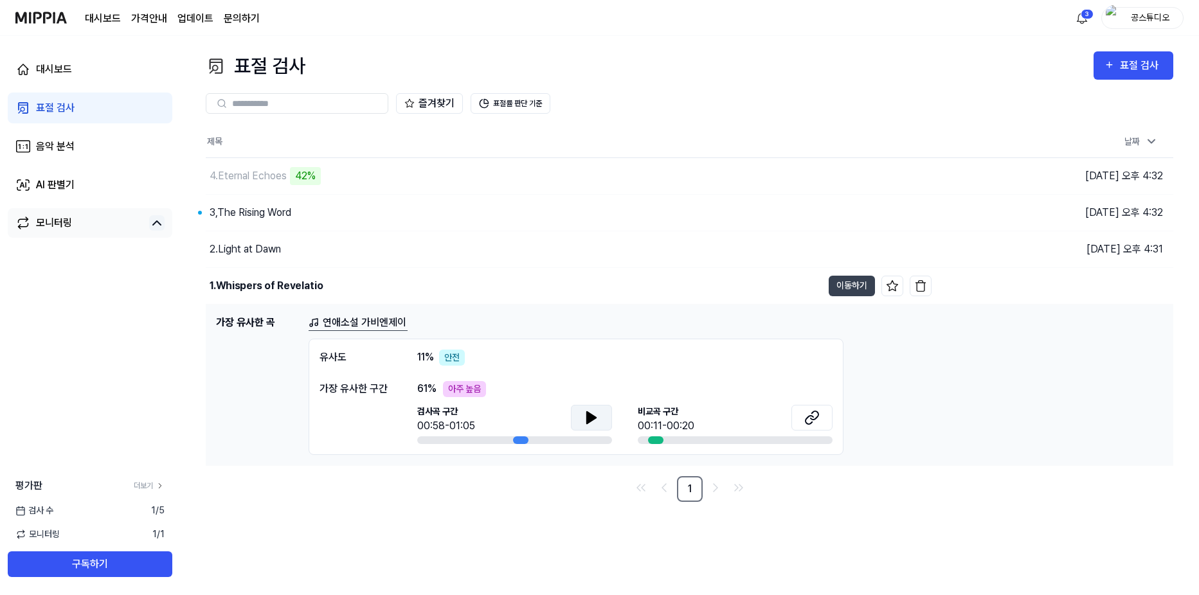
click at [593, 412] on icon at bounding box center [591, 417] width 15 height 15
click at [593, 412] on icon at bounding box center [594, 417] width 3 height 10
click at [307, 280] on div "1.Whispers of Revelatio" at bounding box center [267, 285] width 114 height 15
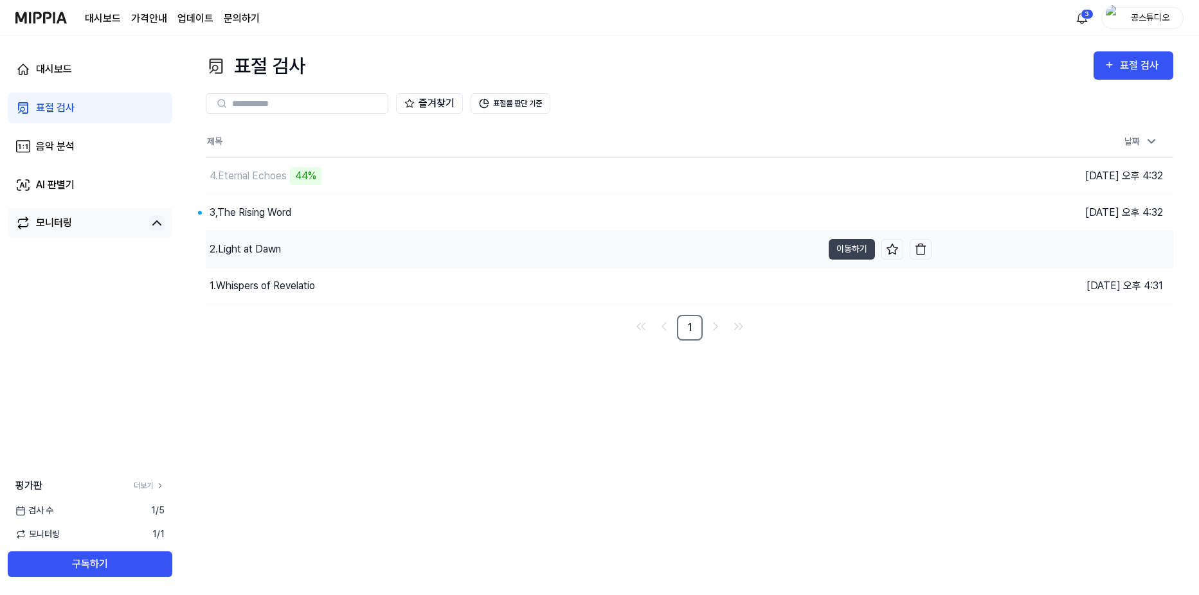
click at [289, 251] on div "2.Light at Dawn" at bounding box center [514, 249] width 617 height 36
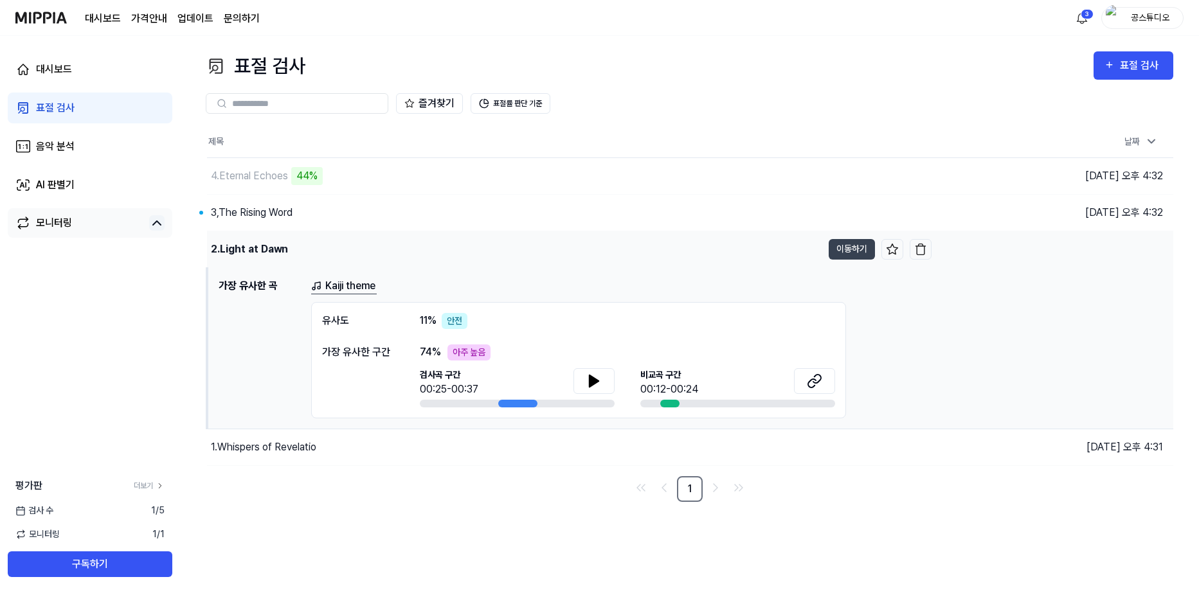
click at [289, 251] on div "2.Light at Dawn" at bounding box center [514, 249] width 615 height 36
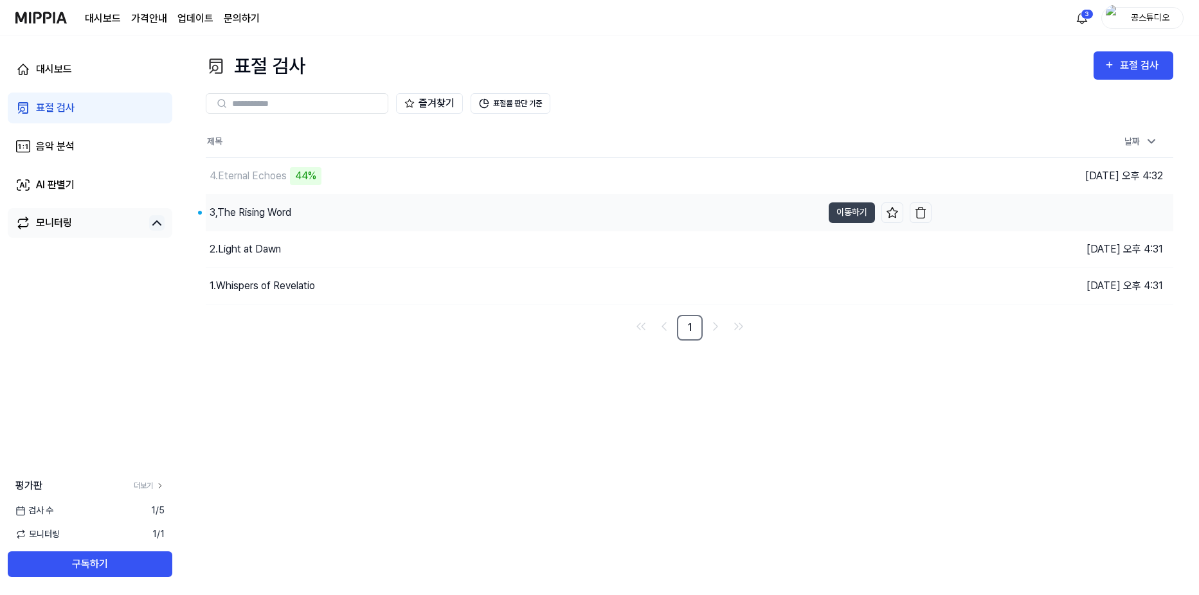
click at [295, 214] on div "3,The Rising Word" at bounding box center [514, 213] width 617 height 36
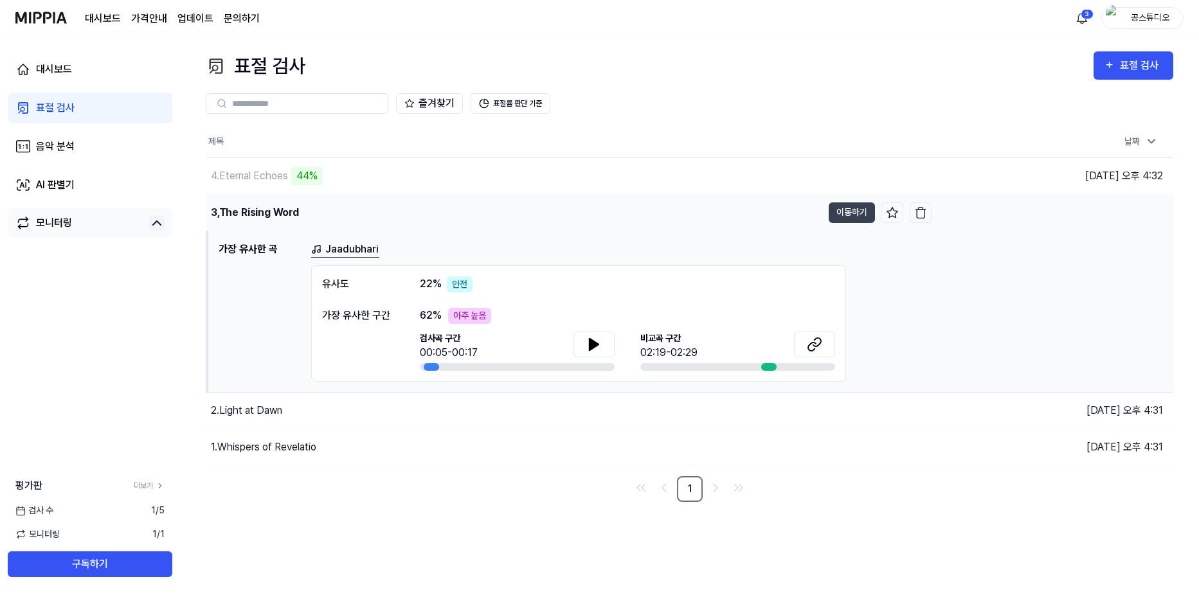
click at [295, 214] on div "3,The Rising Word" at bounding box center [255, 212] width 88 height 15
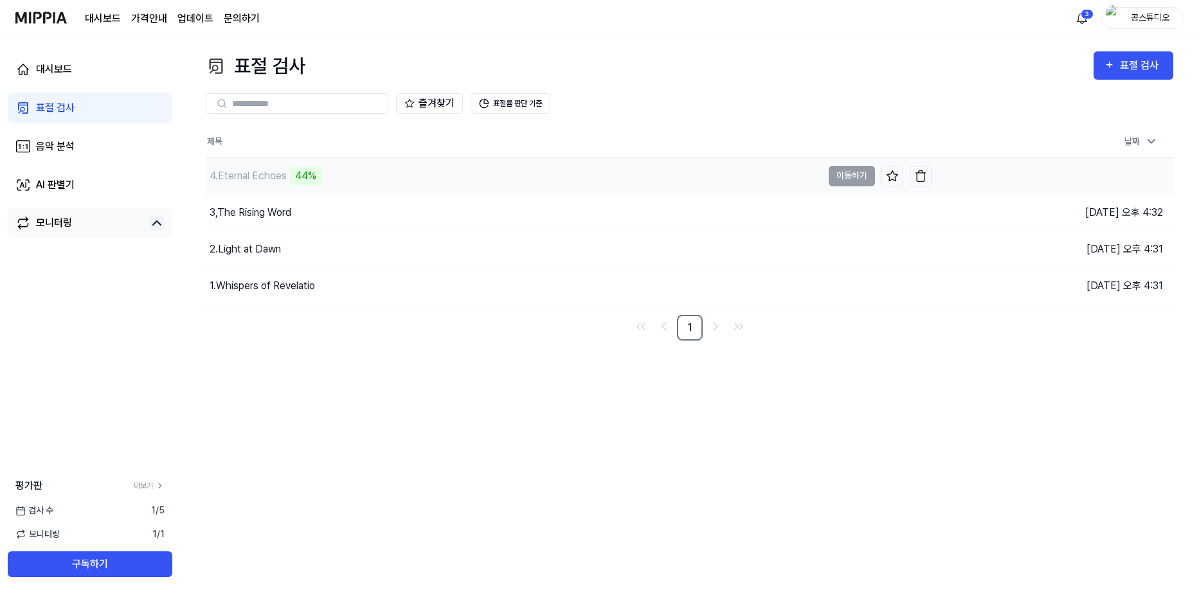
click at [295, 173] on div "44%" at bounding box center [306, 176] width 32 height 18
click at [310, 168] on div "4.Eternal Echoes" at bounding box center [514, 176] width 617 height 36
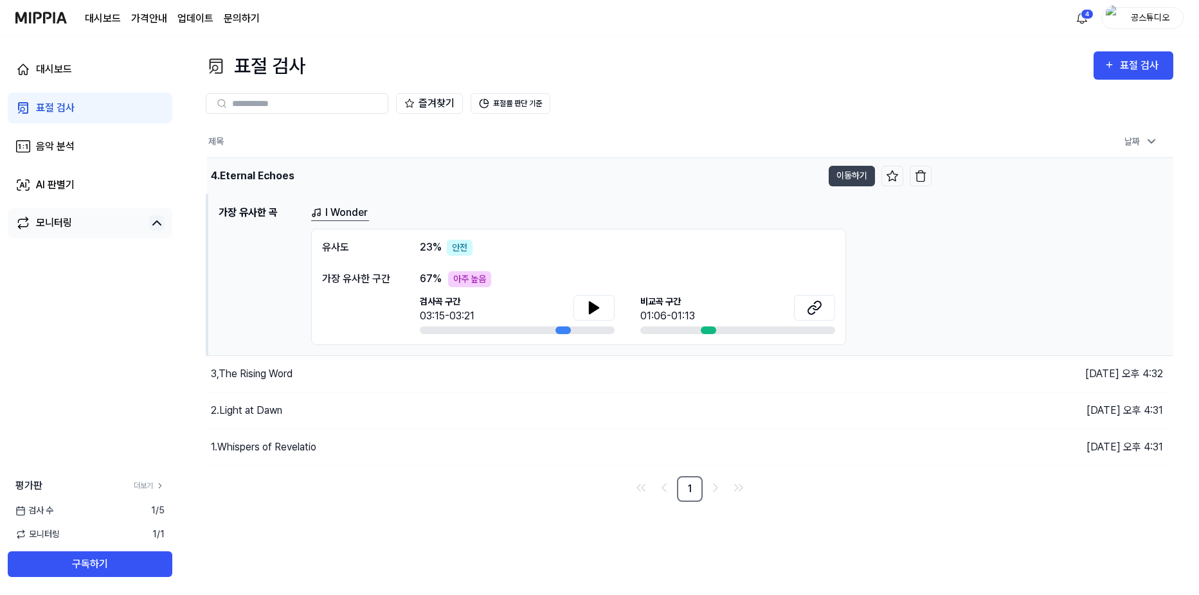
click at [310, 168] on div "4.Eternal Echoes" at bounding box center [514, 176] width 615 height 36
